Goal: Task Accomplishment & Management: Use online tool/utility

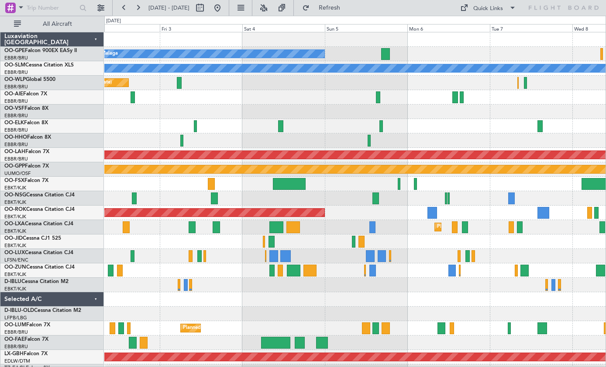
click at [421, 184] on div at bounding box center [355, 184] width 502 height 14
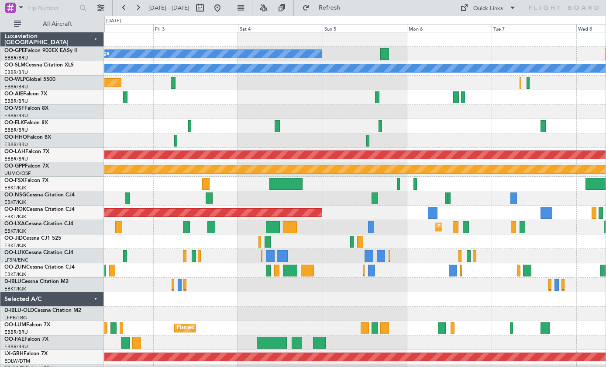
click at [398, 184] on div at bounding box center [399, 184] width 3 height 12
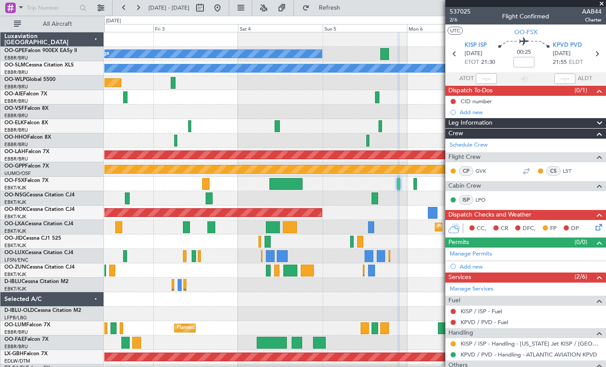
click at [282, 184] on div at bounding box center [286, 184] width 33 height 12
click at [286, 181] on div at bounding box center [286, 184] width 33 height 12
type input "+01:00"
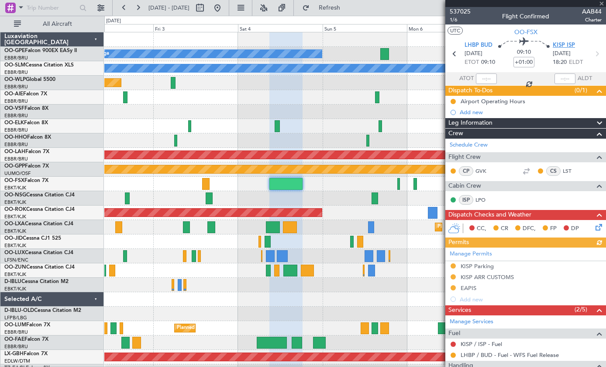
click at [572, 42] on span "KISP ISP" at bounding box center [564, 45] width 22 height 9
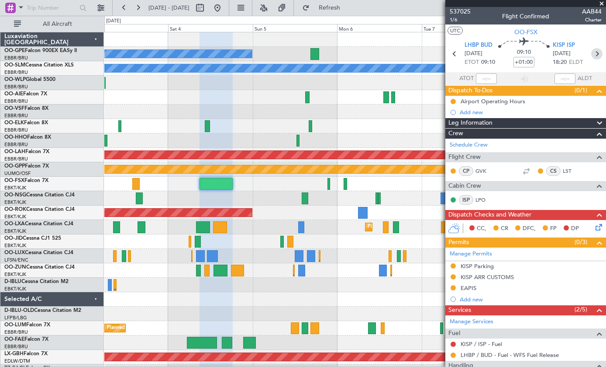
click at [598, 50] on icon at bounding box center [597, 53] width 11 height 11
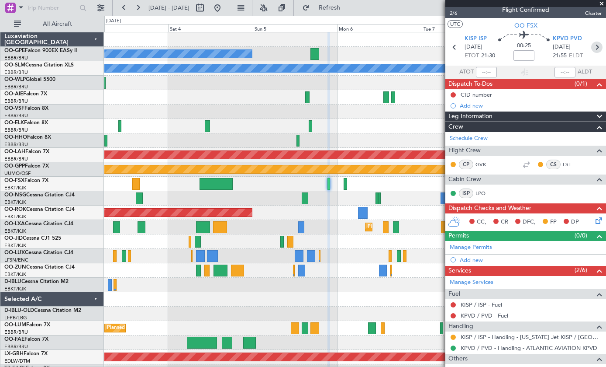
scroll to position [3, 0]
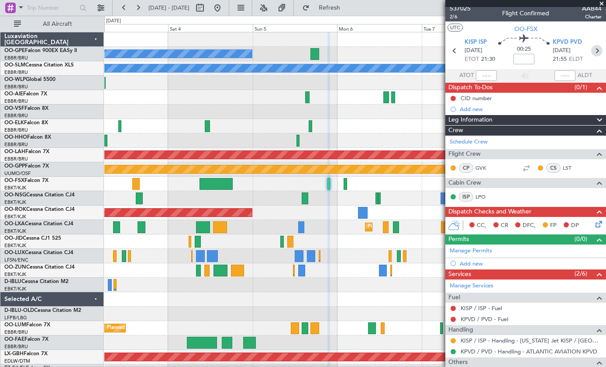
click at [595, 51] on icon at bounding box center [597, 50] width 11 height 11
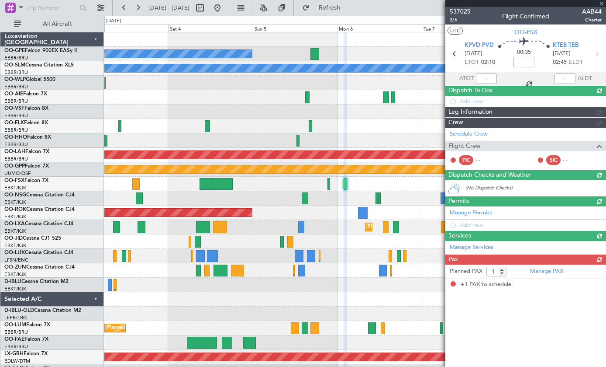
scroll to position [0, 0]
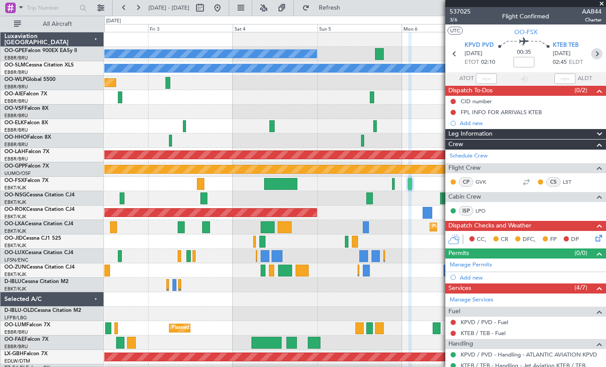
click at [280, 181] on div at bounding box center [280, 184] width 33 height 12
type input "+01:00"
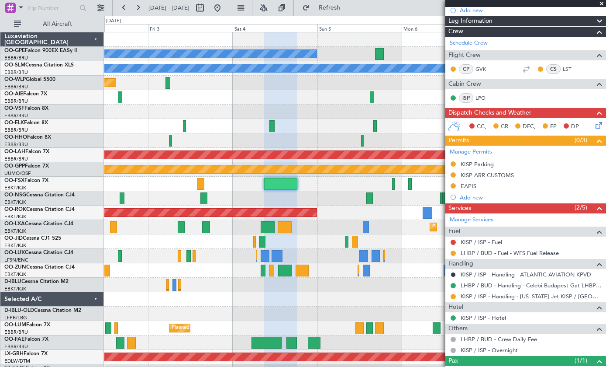
scroll to position [101, 0]
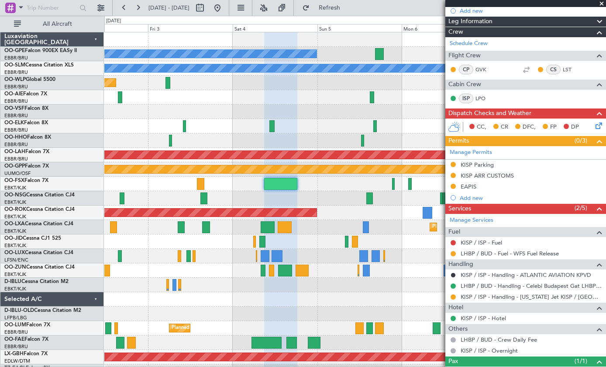
click at [201, 182] on div at bounding box center [200, 184] width 7 height 12
click at [199, 179] on div at bounding box center [200, 184] width 7 height 12
type input "0"
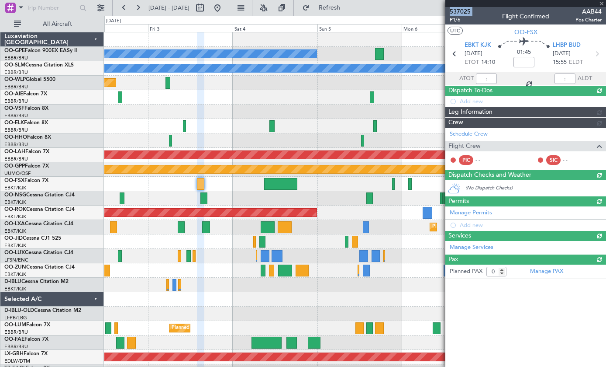
scroll to position [0, 0]
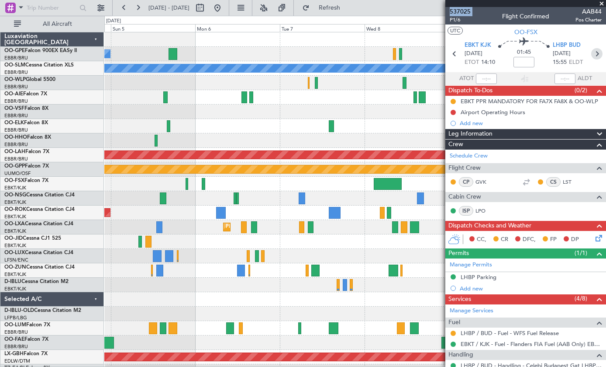
click at [387, 182] on div at bounding box center [388, 184] width 28 height 12
type input "-00:10"
type input "1"
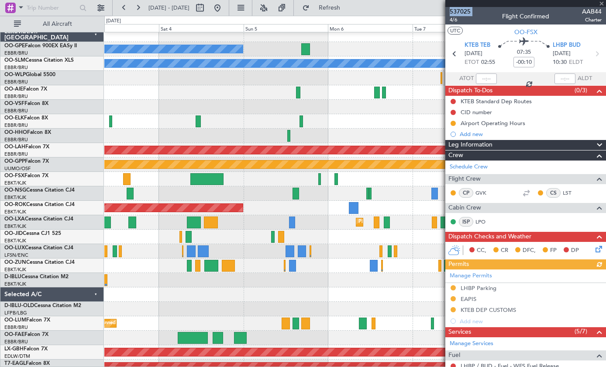
scroll to position [4, 0]
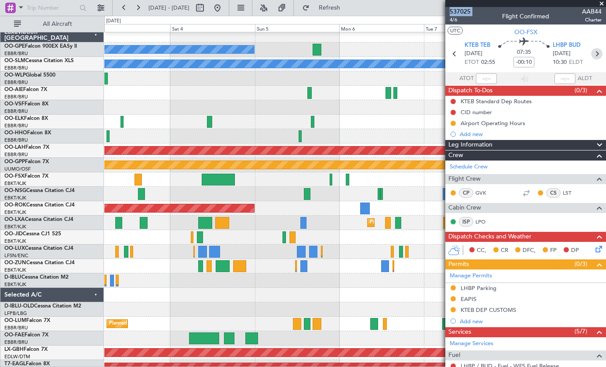
click at [221, 174] on div at bounding box center [218, 179] width 33 height 12
type input "+01:00"
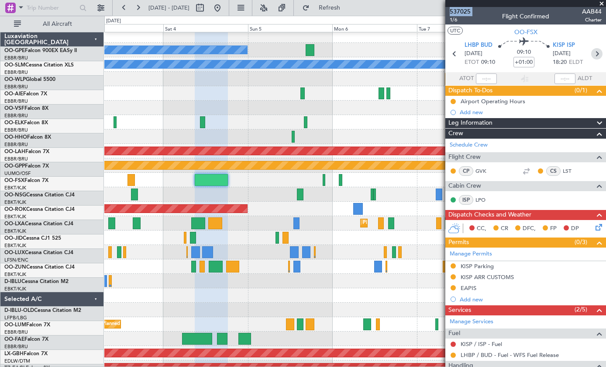
scroll to position [0, 0]
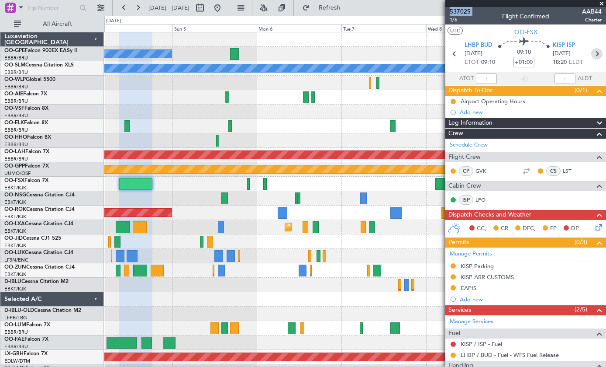
click at [597, 55] on icon at bounding box center [597, 53] width 11 height 11
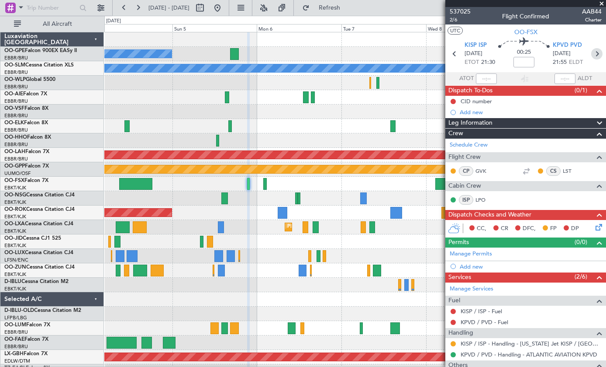
click at [592, 52] on icon at bounding box center [597, 53] width 11 height 11
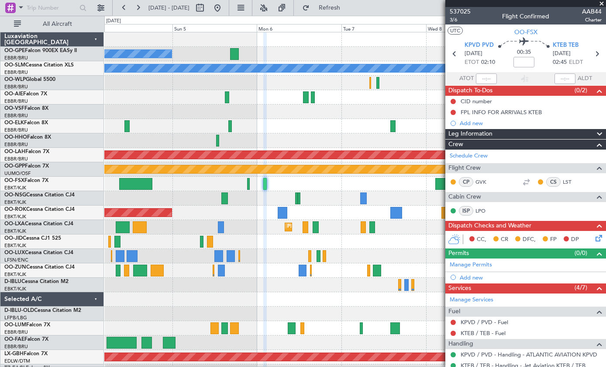
click at [461, 28] on button "UTC" at bounding box center [455, 31] width 15 height 8
click at [449, 51] on icon at bounding box center [454, 53] width 11 height 11
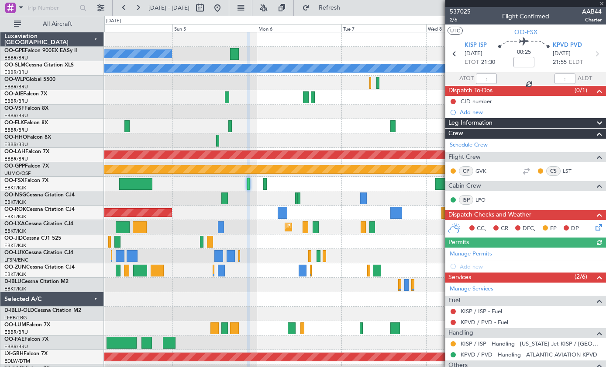
click at [460, 31] on button "UTC" at bounding box center [455, 31] width 15 height 8
click at [464, 32] on button "LOCAL" at bounding box center [459, 31] width 22 height 8
click at [603, 55] on icon at bounding box center [597, 53] width 11 height 11
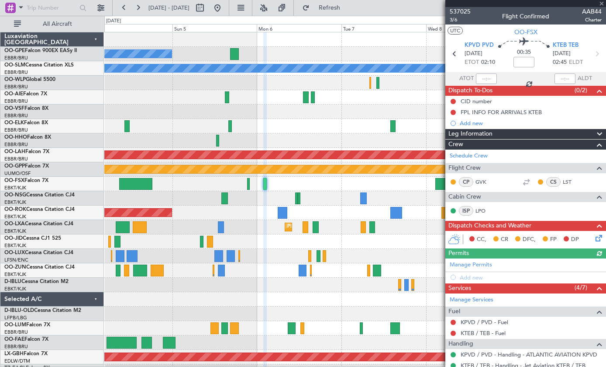
click at [454, 28] on button "UTC" at bounding box center [455, 31] width 15 height 8
click at [458, 50] on icon at bounding box center [454, 53] width 11 height 11
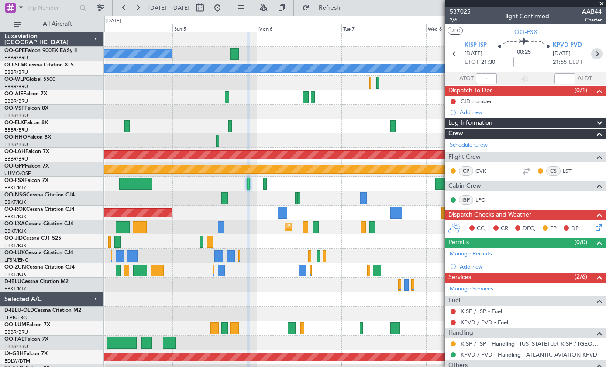
click at [593, 53] on icon at bounding box center [597, 53] width 11 height 11
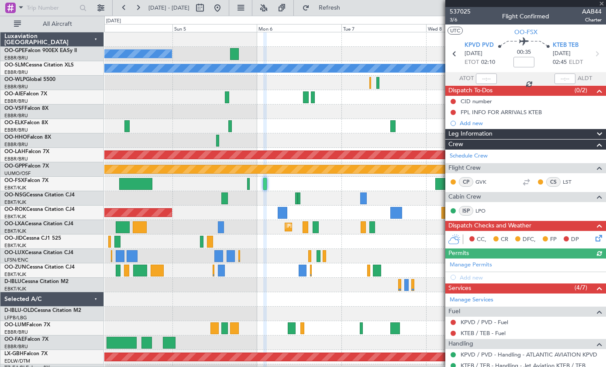
click at [458, 30] on button "UTC" at bounding box center [455, 31] width 15 height 8
click at [456, 51] on icon at bounding box center [454, 53] width 11 height 11
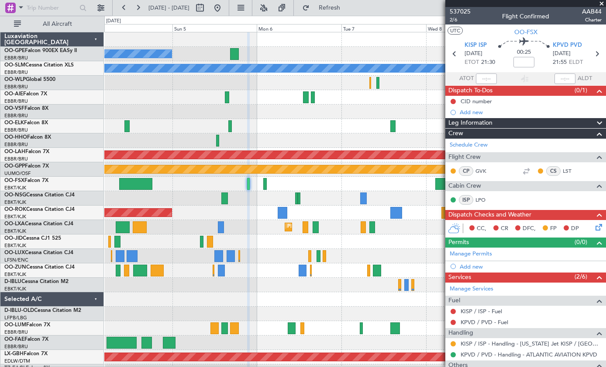
click at [452, 28] on button "UTC" at bounding box center [455, 31] width 15 height 8
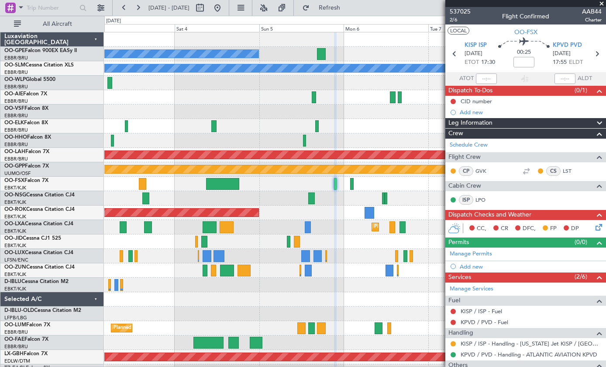
click at [142, 180] on div at bounding box center [142, 184] width 7 height 12
type input "0"
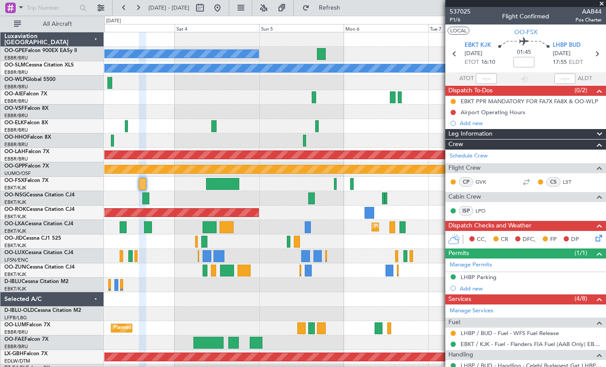
click at [228, 182] on div at bounding box center [222, 184] width 33 height 12
click at [225, 183] on div at bounding box center [222, 184] width 33 height 12
type input "+01:00"
type input "1"
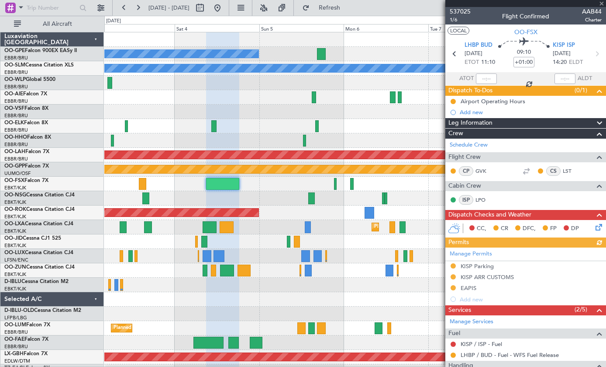
click at [468, 30] on button "LOCAL" at bounding box center [459, 31] width 22 height 8
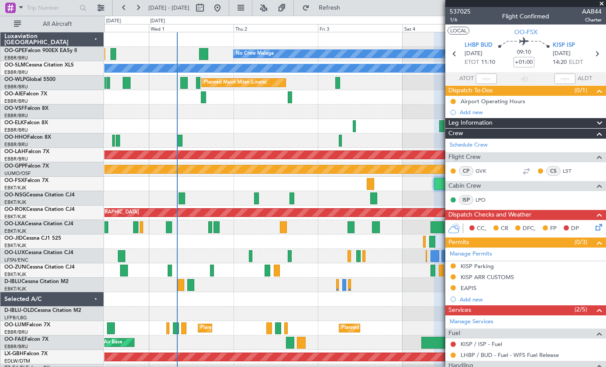
click at [206, 50] on div at bounding box center [203, 54] width 9 height 12
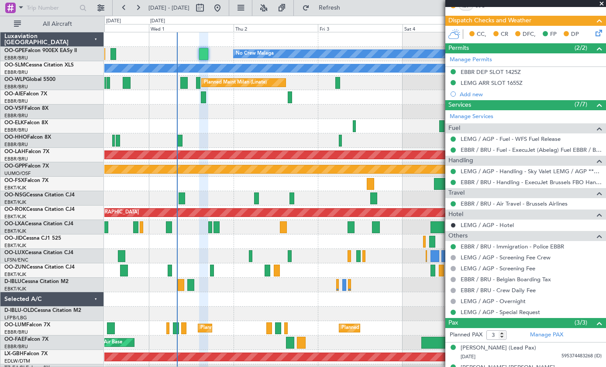
scroll to position [216, 0]
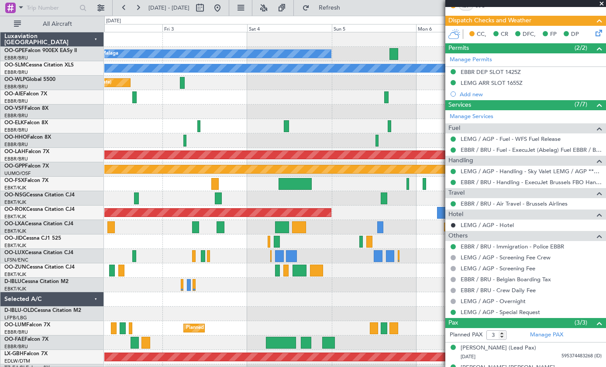
click at [317, 268] on div at bounding box center [317, 270] width 14 height 12
type input "0"
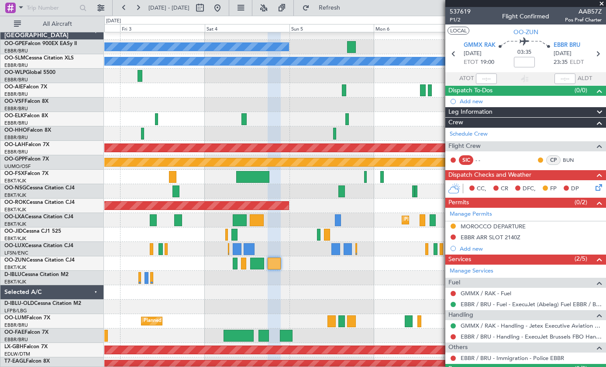
scroll to position [11, 0]
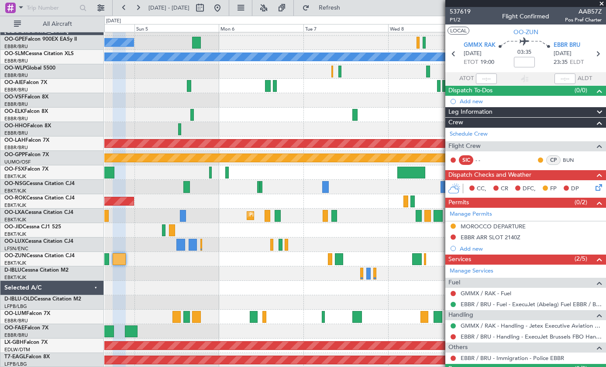
click at [362, 273] on div at bounding box center [361, 273] width 3 height 12
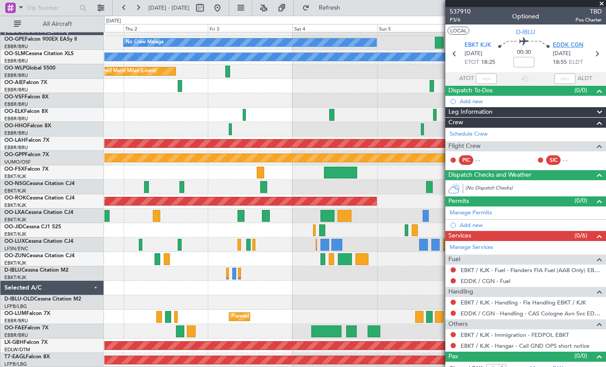
click at [564, 46] on span "EDDK CGN" at bounding box center [568, 45] width 31 height 9
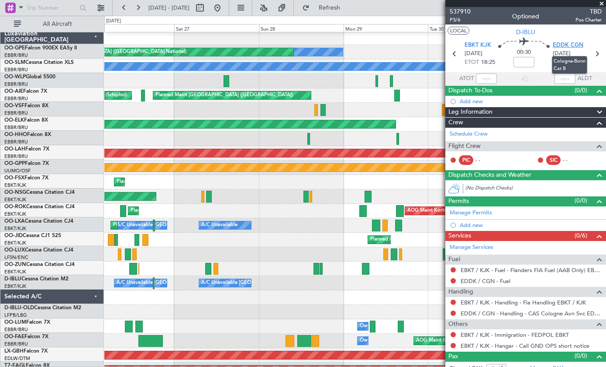
scroll to position [0, 0]
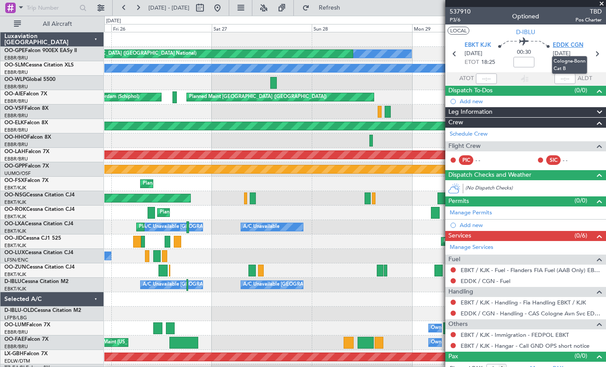
click at [187, 228] on div at bounding box center [188, 227] width 3 height 12
type input "-00:05"
type input "20:11"
type input "20:28"
type input "5"
